Goal: Transaction & Acquisition: Subscribe to service/newsletter

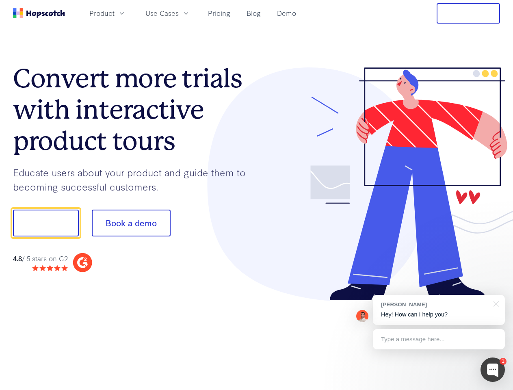
click at [257, 195] on div at bounding box center [379, 184] width 244 height 234
click at [115, 13] on span "Product" at bounding box center [101, 13] width 25 height 10
click at [179, 13] on span "Use Cases" at bounding box center [161, 13] width 33 height 10
click at [468, 13] on button "Free Trial" at bounding box center [468, 13] width 63 height 20
click at [45, 223] on button "Show me!" at bounding box center [46, 223] width 66 height 27
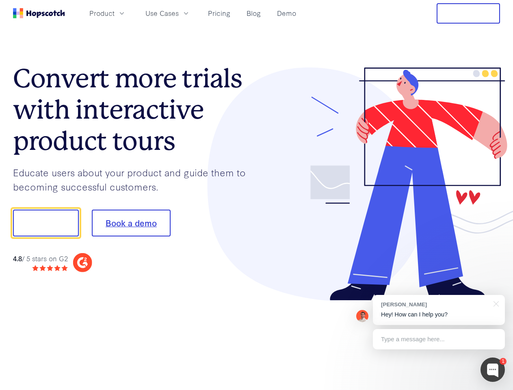
click at [131, 223] on button "Book a demo" at bounding box center [131, 223] width 79 height 27
click at [493, 370] on div at bounding box center [492, 369] width 24 height 24
click at [439, 310] on div "[PERSON_NAME] Hey! How can I help you?" at bounding box center [439, 310] width 132 height 30
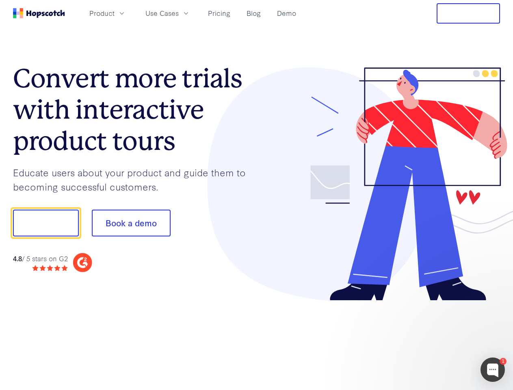
click at [495, 303] on div at bounding box center [429, 222] width 152 height 271
click at [439, 339] on div at bounding box center [429, 276] width 152 height 162
